Goal: Check status

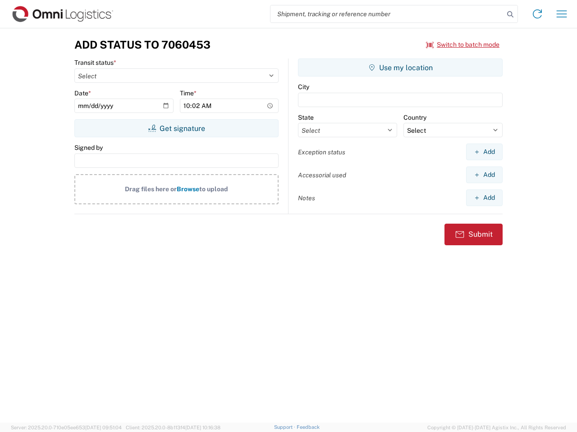
click at [387, 14] on input "search" at bounding box center [386, 13] width 233 height 17
click at [510, 14] on icon at bounding box center [510, 14] width 13 height 13
click at [537, 14] on icon at bounding box center [537, 14] width 14 height 14
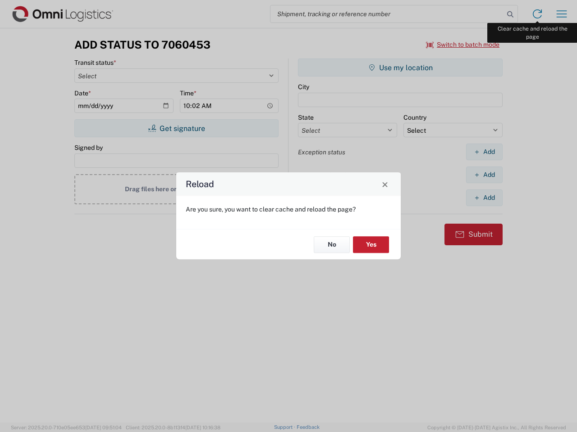
click at [561, 14] on div "Reload Are you sure, you want to clear cache and reload the page? No Yes" at bounding box center [288, 216] width 577 height 432
click at [463, 45] on div "Reload Are you sure, you want to clear cache and reload the page? No Yes" at bounding box center [288, 216] width 577 height 432
click at [176, 128] on div "Reload Are you sure, you want to clear cache and reload the page? No Yes" at bounding box center [288, 216] width 577 height 432
click at [400, 68] on div "Reload Are you sure, you want to clear cache and reload the page? No Yes" at bounding box center [288, 216] width 577 height 432
click at [484, 152] on div "Reload Are you sure, you want to clear cache and reload the page? No Yes" at bounding box center [288, 216] width 577 height 432
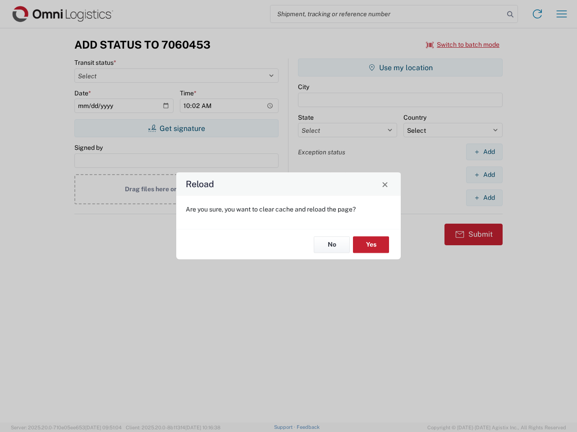
click at [484, 175] on div "Reload Are you sure, you want to clear cache and reload the page? No Yes" at bounding box center [288, 216] width 577 height 432
click at [484, 198] on div "Reload Are you sure, you want to clear cache and reload the page? No Yes" at bounding box center [288, 216] width 577 height 432
